Goal: Information Seeking & Learning: Find specific fact

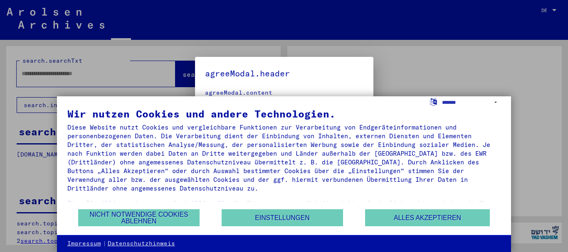
type input "**********"
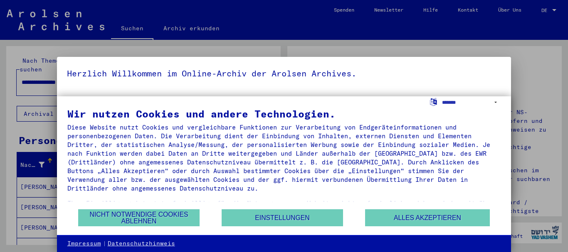
scroll to position [29, 0]
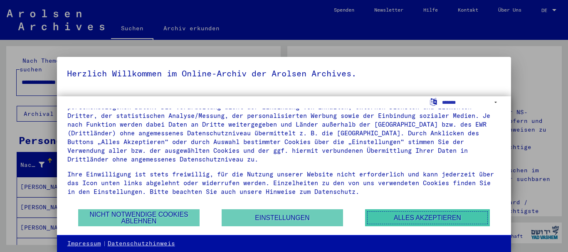
click at [423, 217] on button "Alles akzeptieren" at bounding box center [427, 217] width 125 height 17
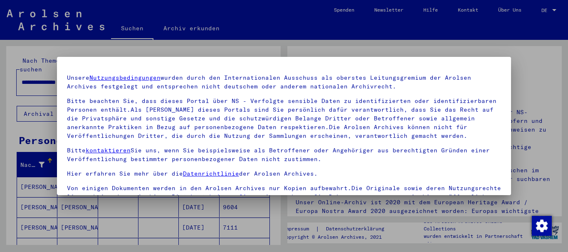
scroll to position [0, 0]
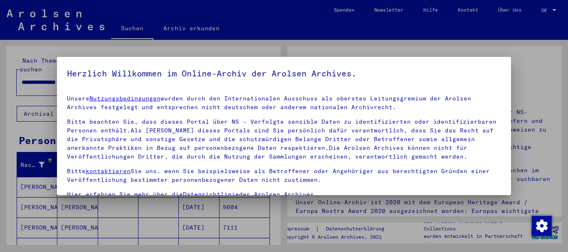
click at [549, 12] on div at bounding box center [284, 126] width 568 height 252
click at [549, 9] on div at bounding box center [284, 126] width 568 height 252
click at [542, 10] on div at bounding box center [284, 126] width 568 height 252
click at [551, 12] on div at bounding box center [284, 126] width 568 height 252
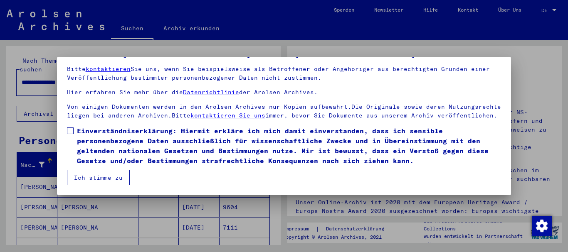
scroll to position [44, 0]
click at [70, 129] on span at bounding box center [70, 131] width 7 height 7
click at [98, 168] on mat-checkbox "Einverständniserklärung: Hiermit erkläre ich mich damit einverstanden, dass ich…" at bounding box center [284, 148] width 434 height 44
click at [101, 175] on button "Ich stimme zu" at bounding box center [98, 178] width 63 height 16
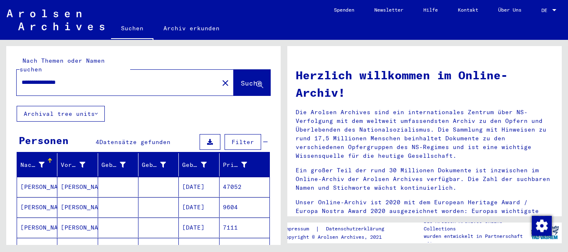
click at [71, 177] on mat-cell "[PERSON_NAME]" at bounding box center [77, 187] width 40 height 20
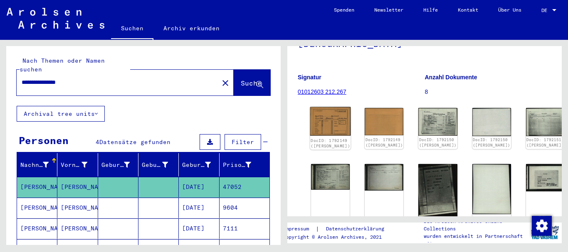
click at [318, 121] on img at bounding box center [330, 121] width 41 height 29
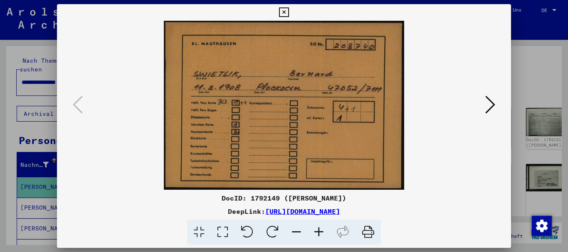
click at [494, 105] on icon at bounding box center [490, 105] width 10 height 20
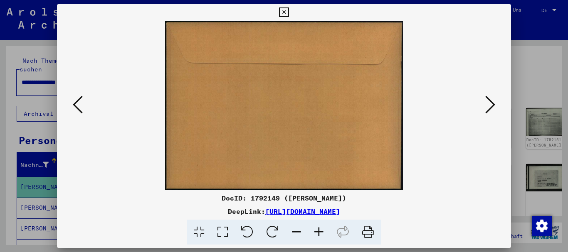
click at [491, 108] on icon at bounding box center [490, 105] width 10 height 20
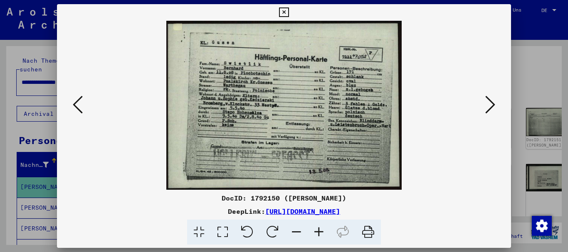
click at [287, 131] on img at bounding box center [284, 105] width 398 height 169
click at [257, 101] on img at bounding box center [284, 105] width 398 height 169
click at [221, 228] on icon at bounding box center [223, 232] width 24 height 25
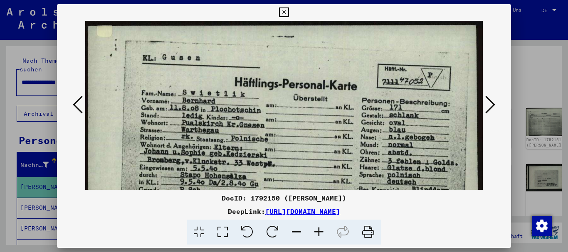
click at [321, 237] on icon at bounding box center [319, 232] width 22 height 25
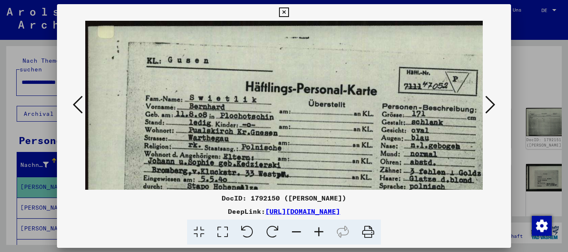
click at [321, 237] on icon at bounding box center [319, 232] width 22 height 25
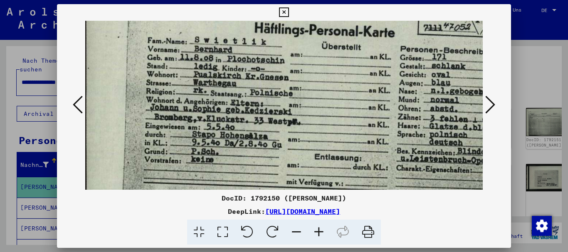
drag, startPoint x: 301, startPoint y: 161, endPoint x: 298, endPoint y: 96, distance: 65.3
click at [299, 97] on img at bounding box center [310, 122] width 455 height 328
